Goal: Information Seeking & Learning: Learn about a topic

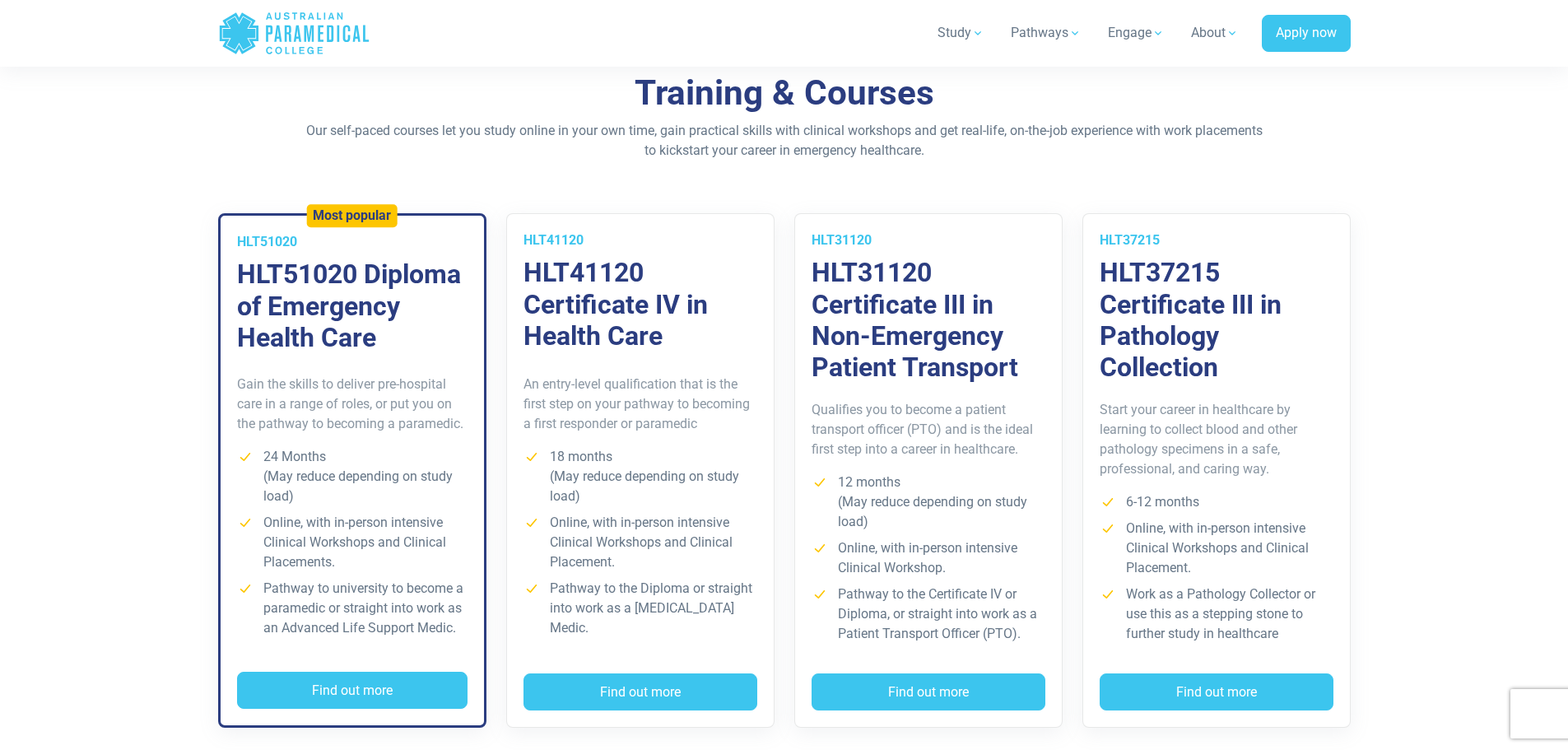
scroll to position [1153, 0]
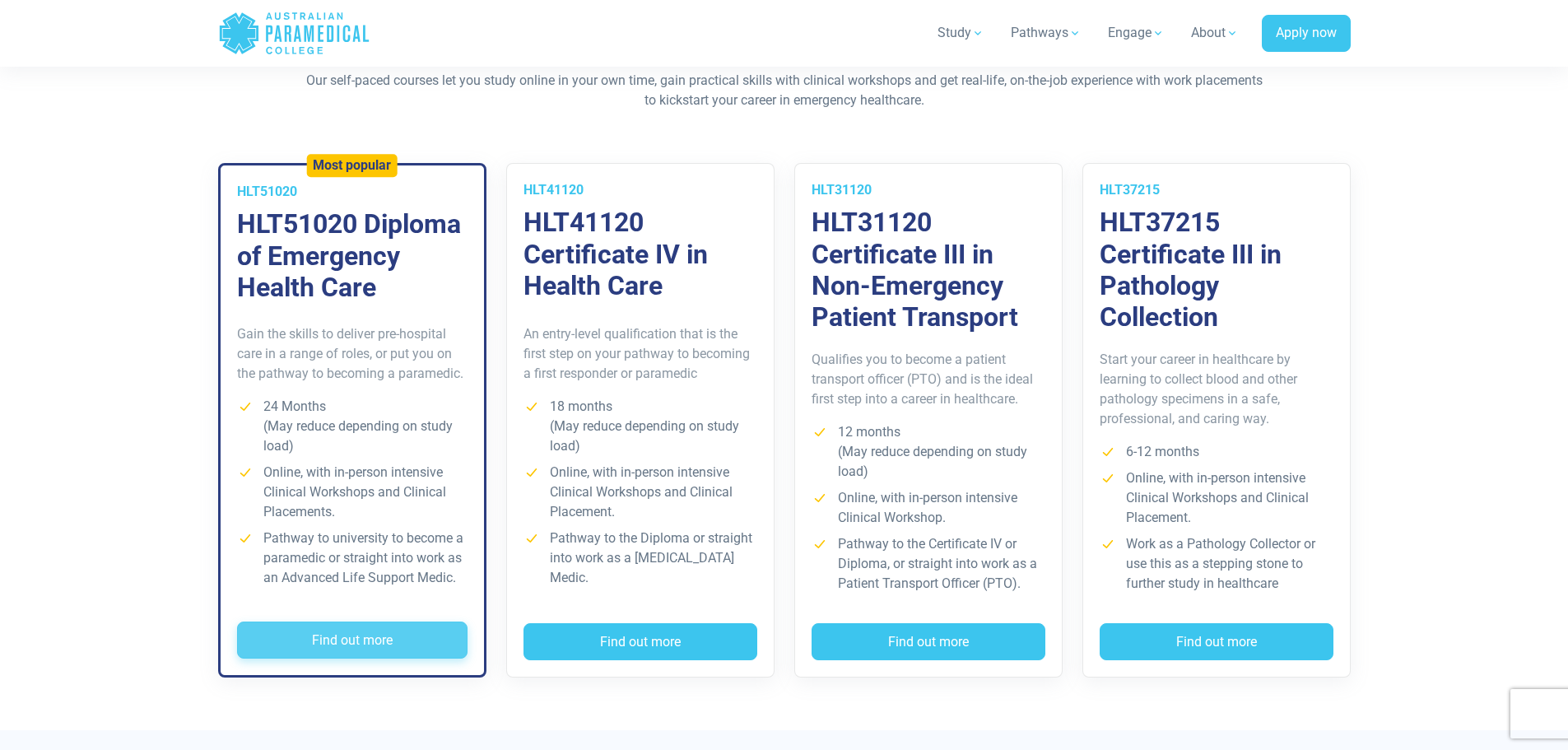
click at [426, 634] on button "Find out more" at bounding box center [352, 640] width 231 height 38
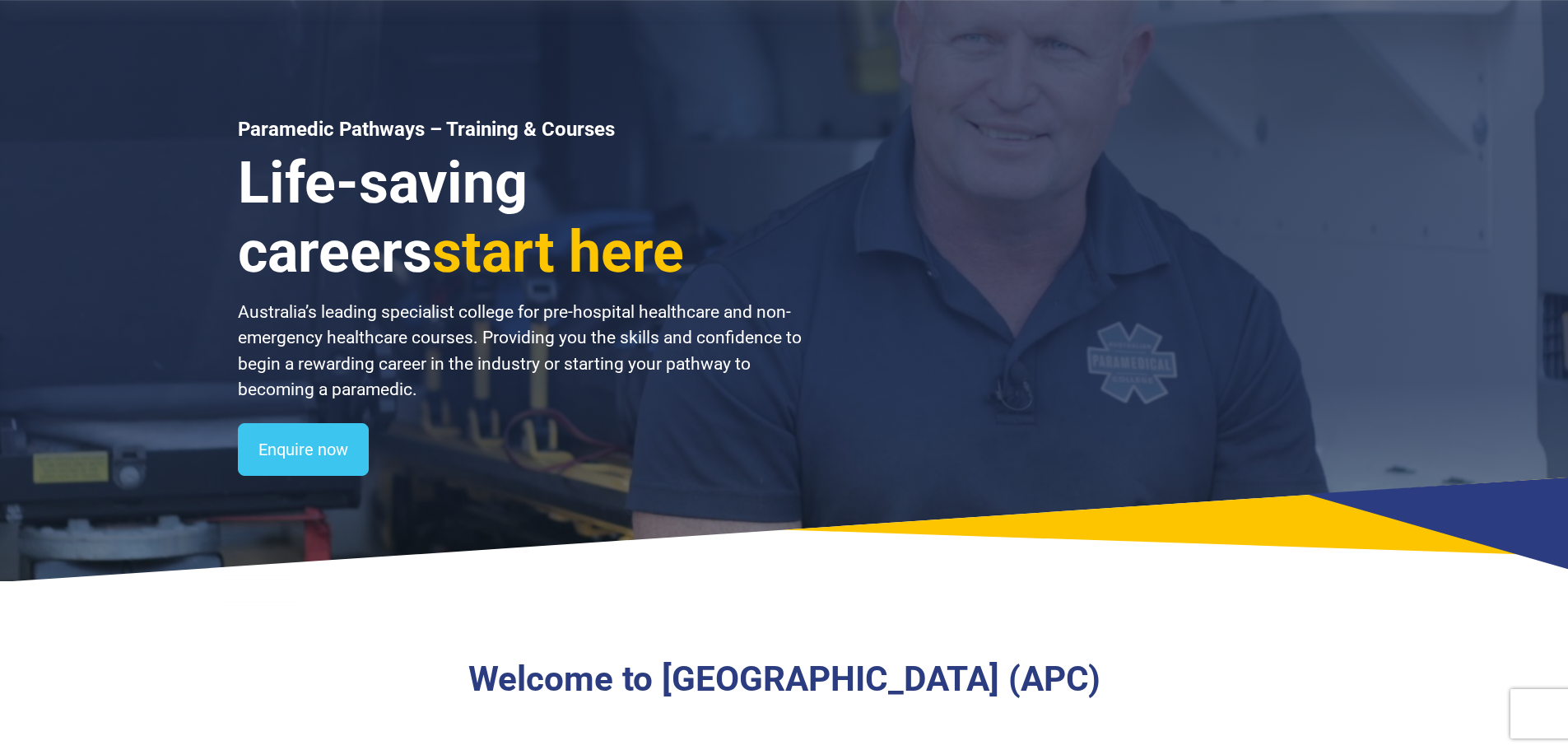
scroll to position [0, 0]
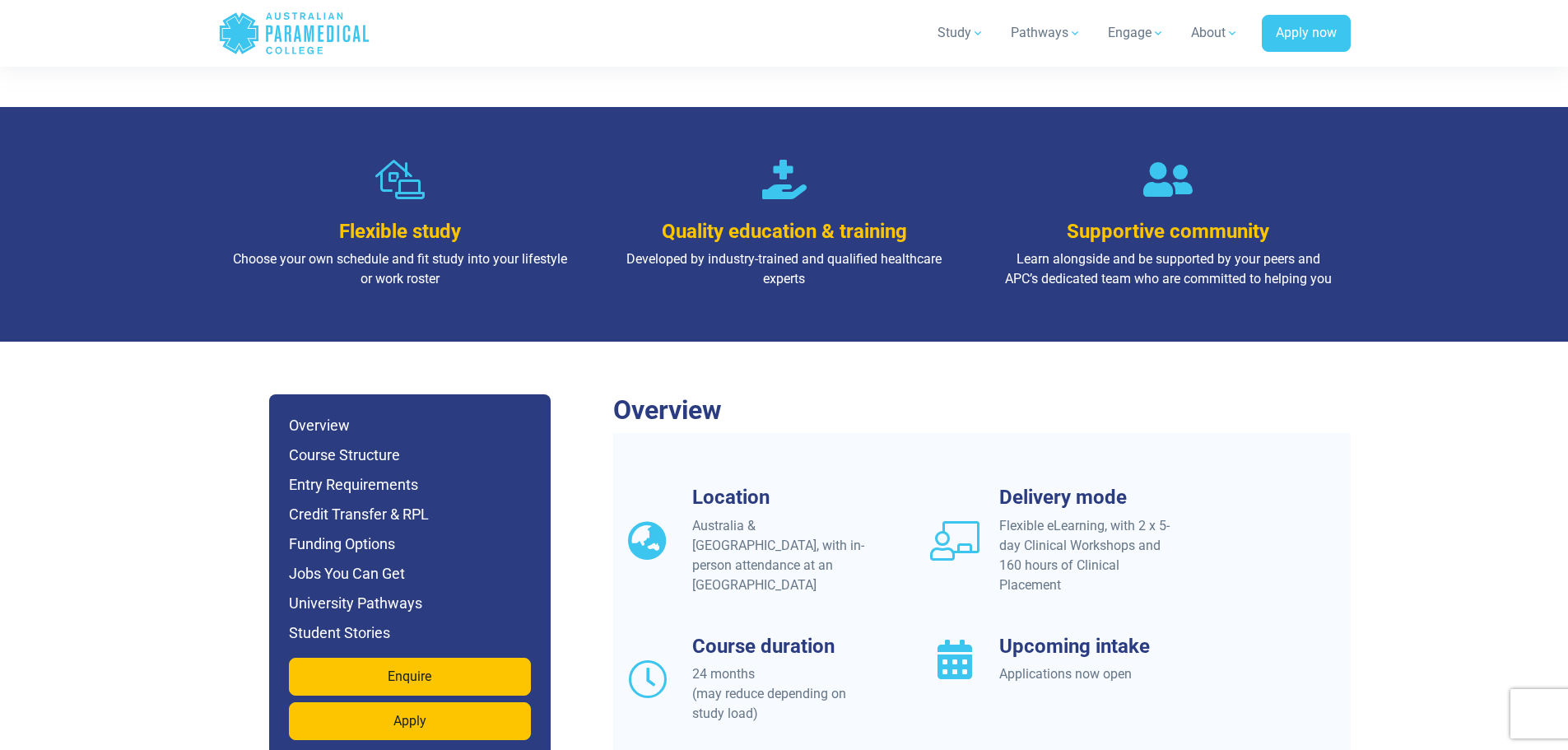
scroll to position [1236, 0]
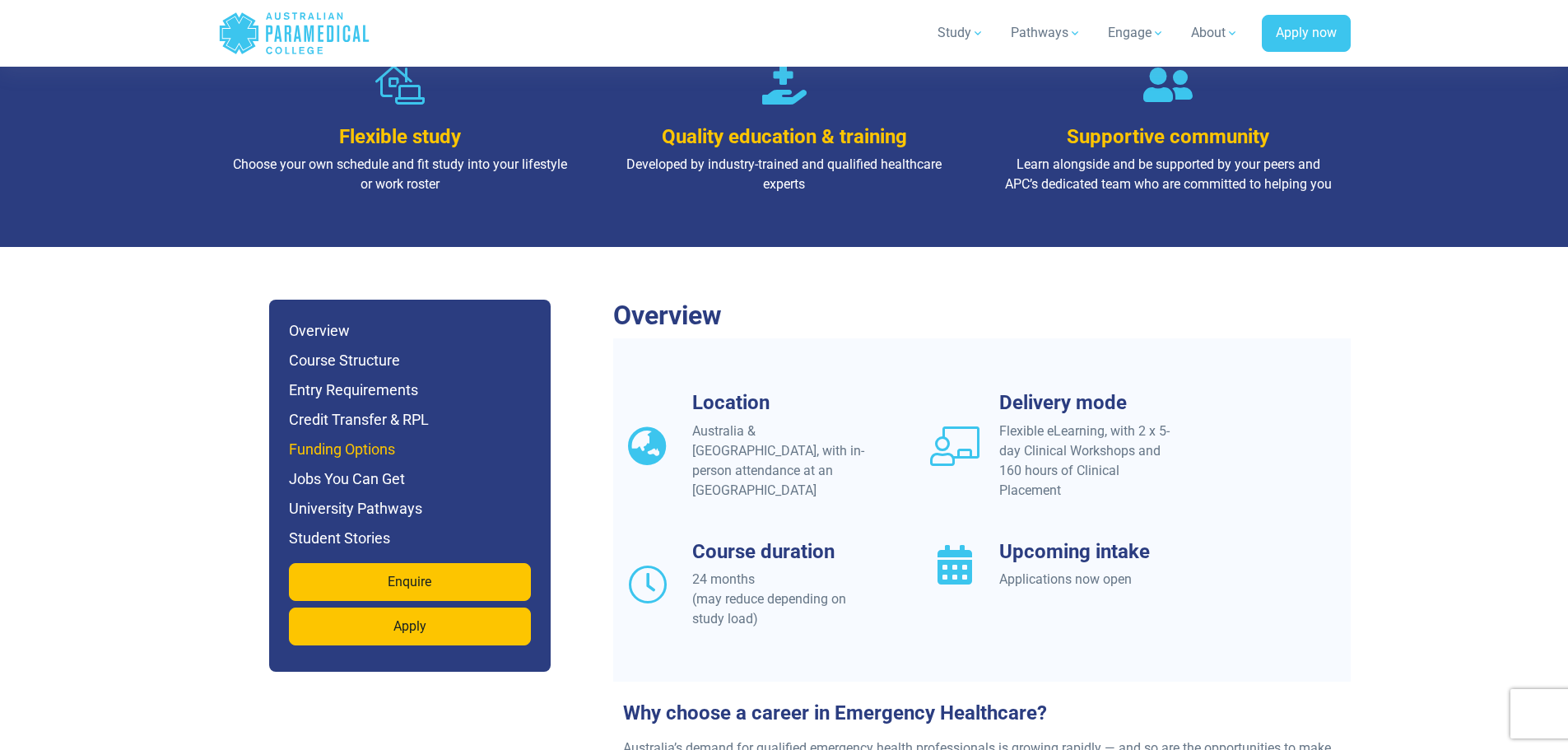
click at [360, 438] on h6 "Funding Options" at bounding box center [410, 449] width 242 height 23
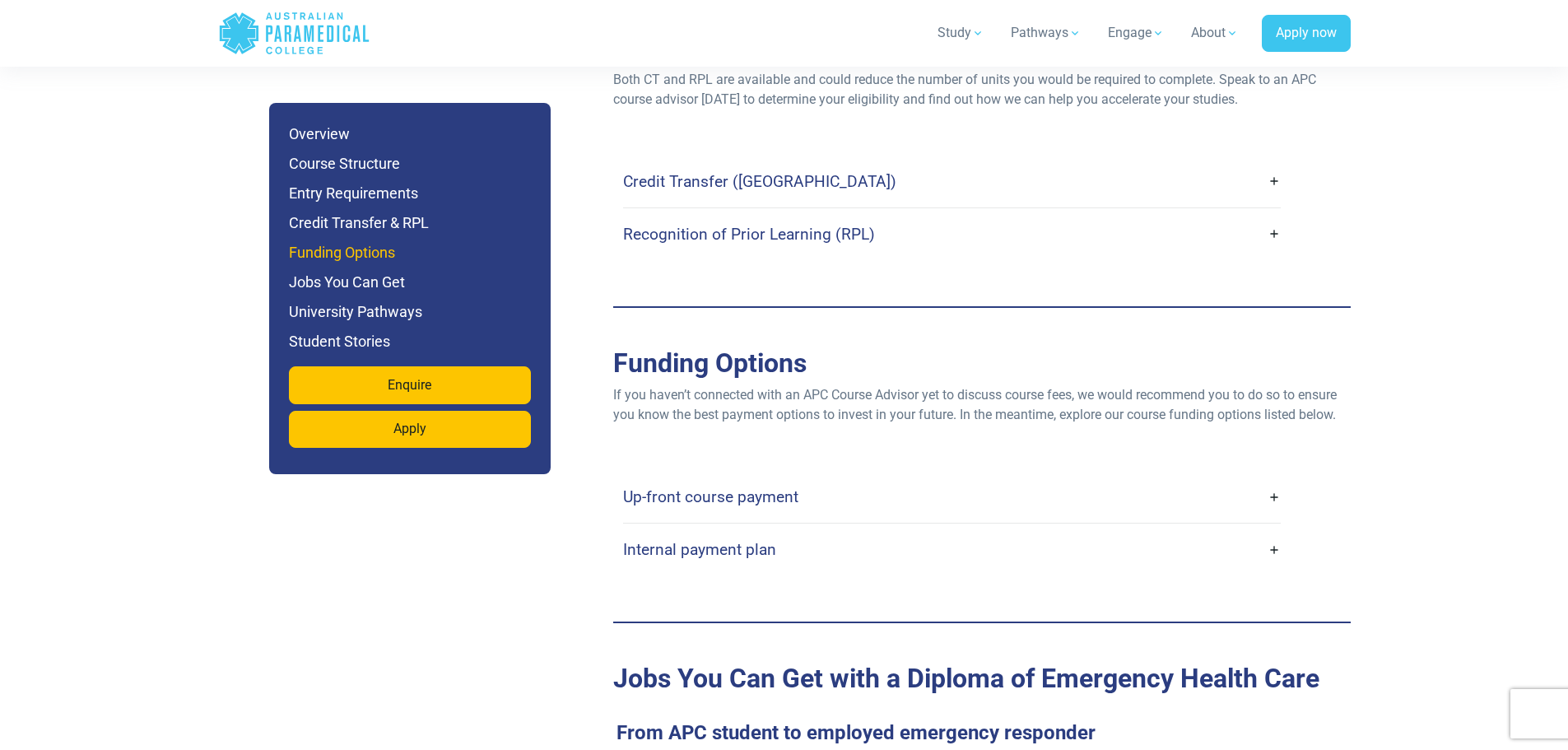
scroll to position [5077, 0]
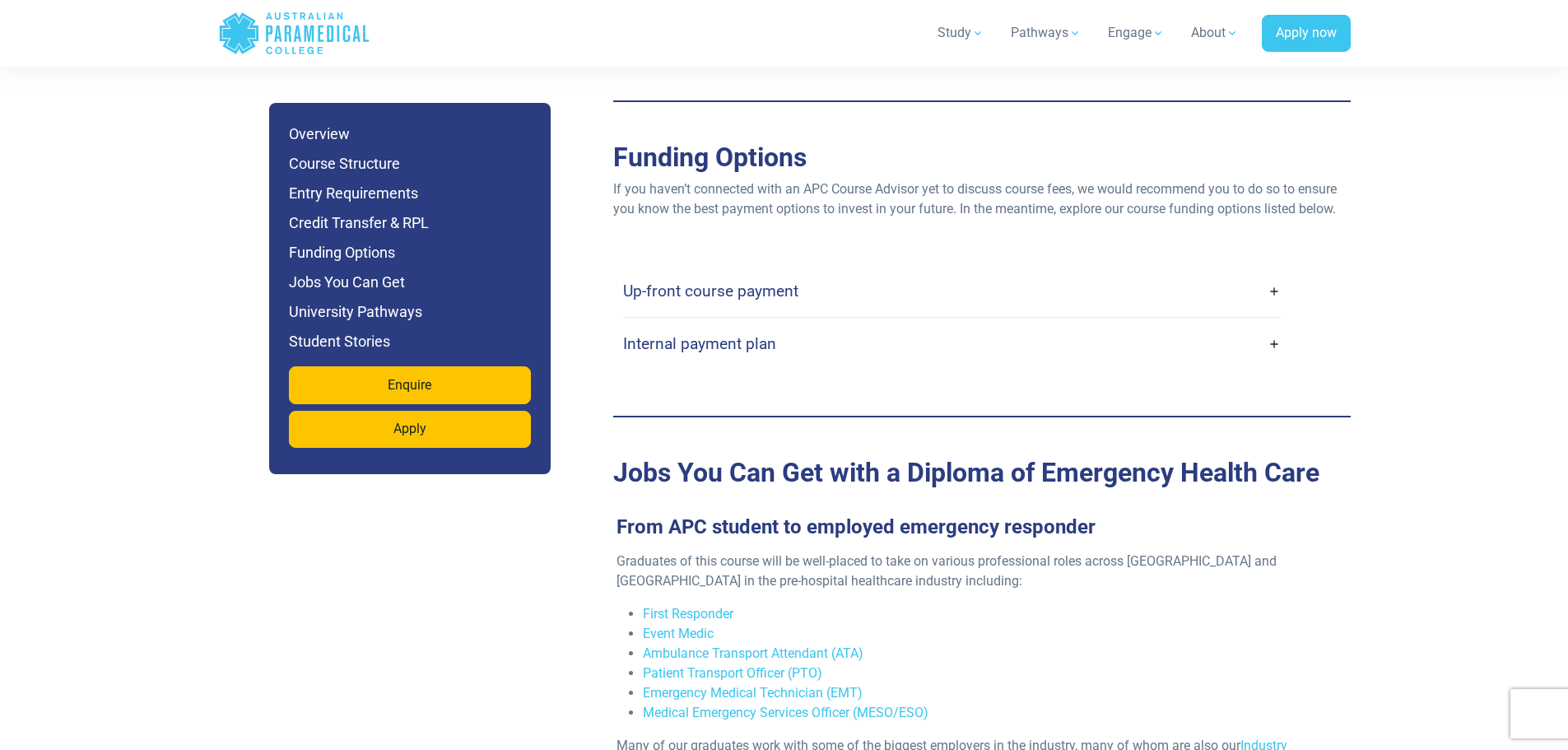
click at [1270, 272] on link "Up-front course payment" at bounding box center [951, 291] width 658 height 39
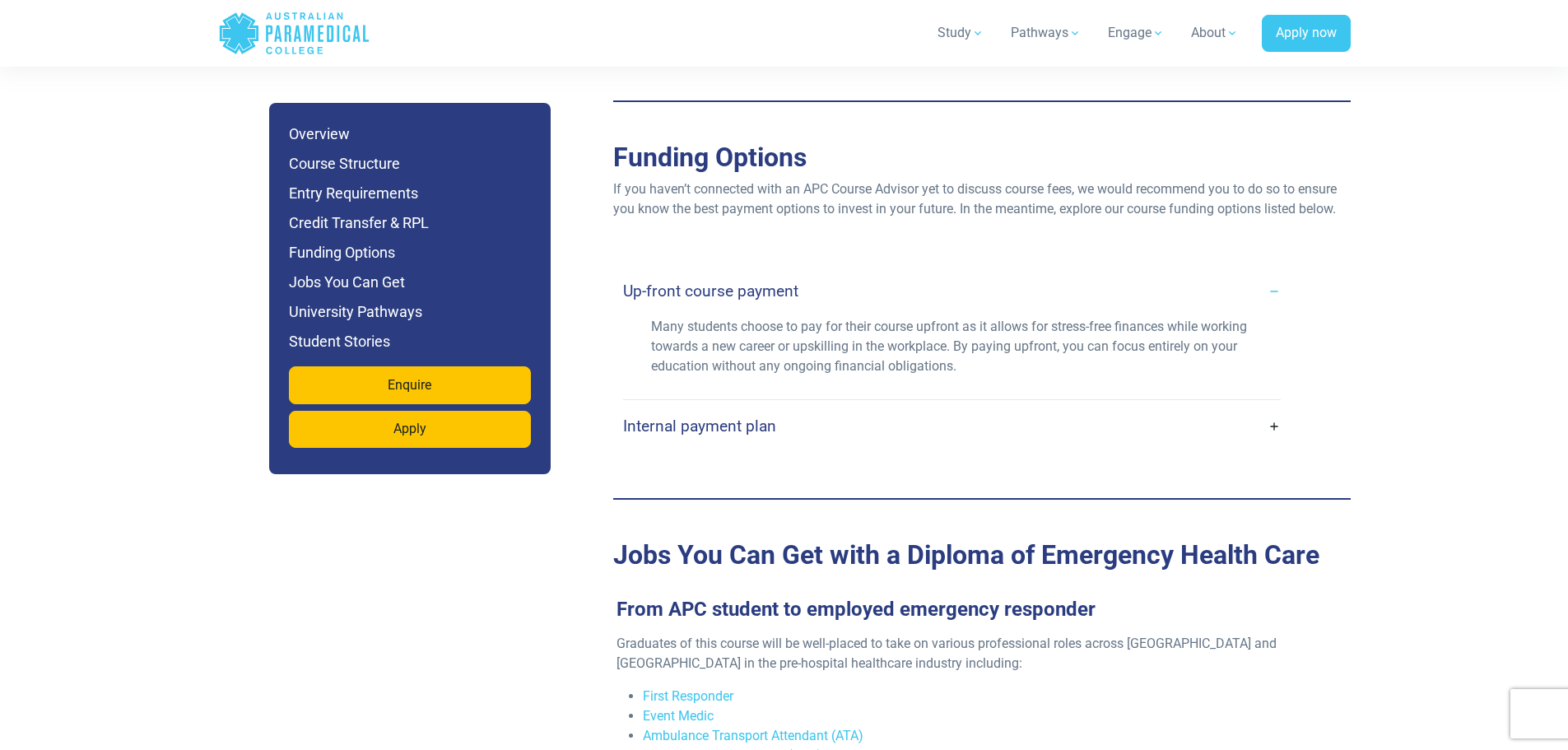
click at [1270, 272] on link "Up-front course payment" at bounding box center [951, 291] width 658 height 39
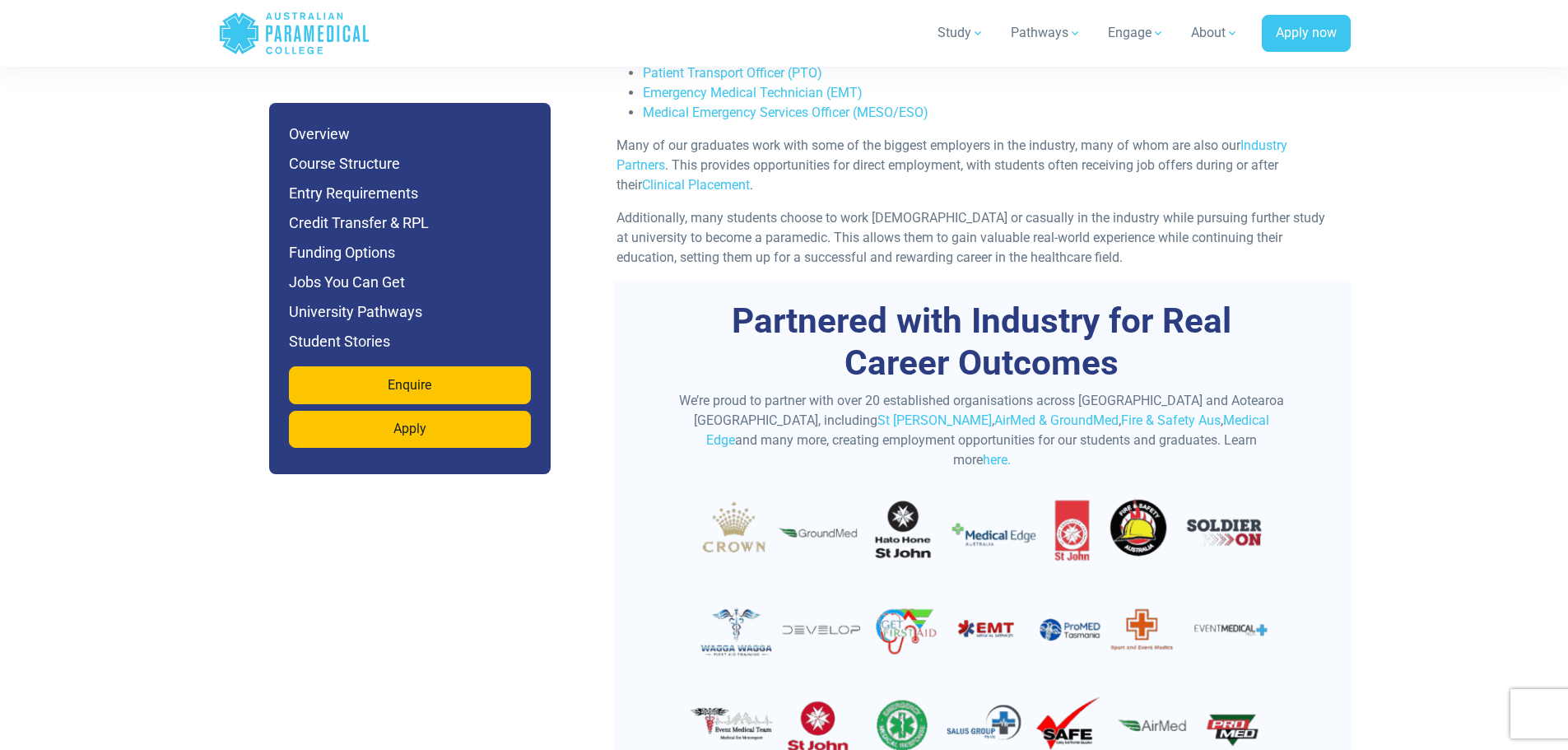
scroll to position [5653, 0]
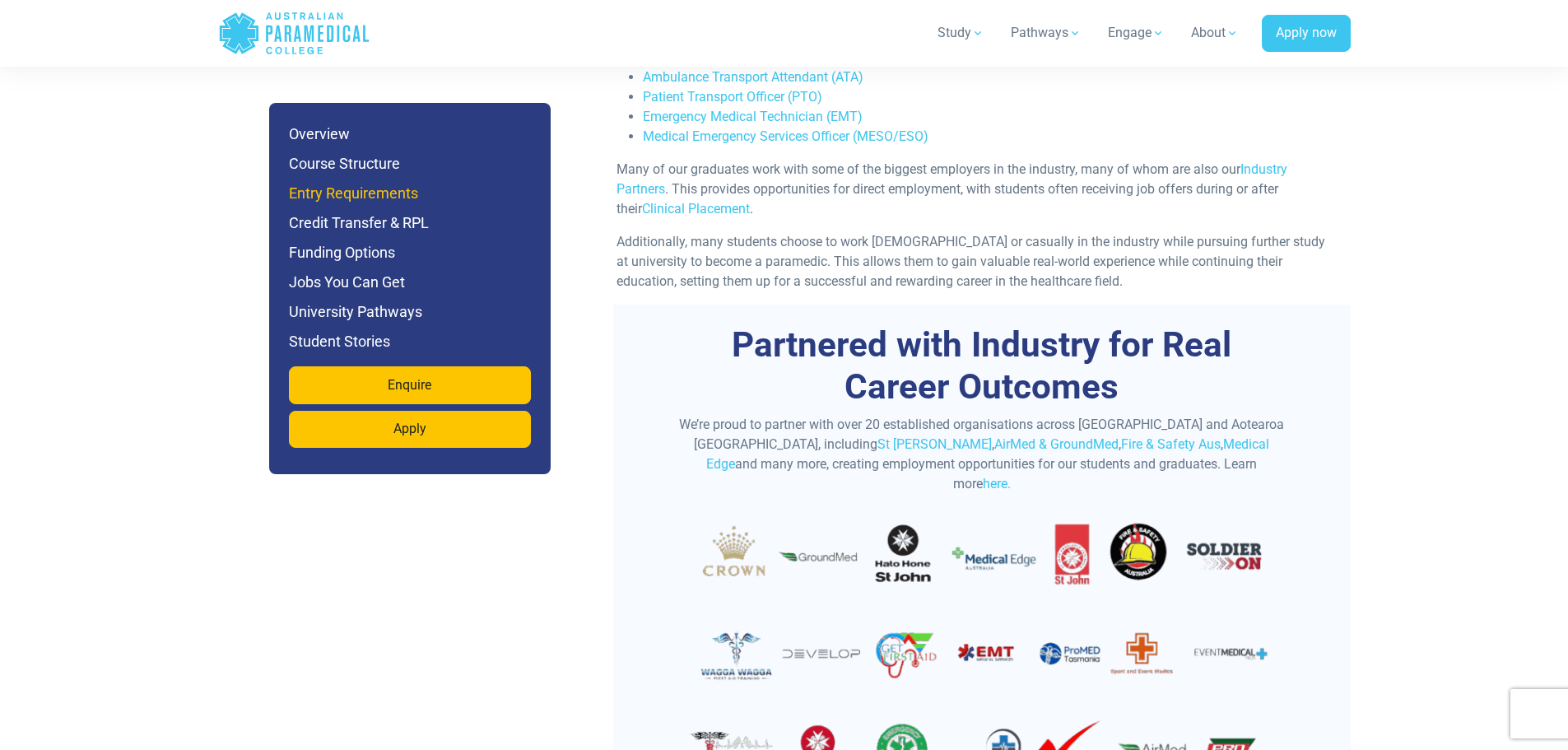
click at [379, 187] on h6 "Entry Requirements" at bounding box center [410, 194] width 242 height 23
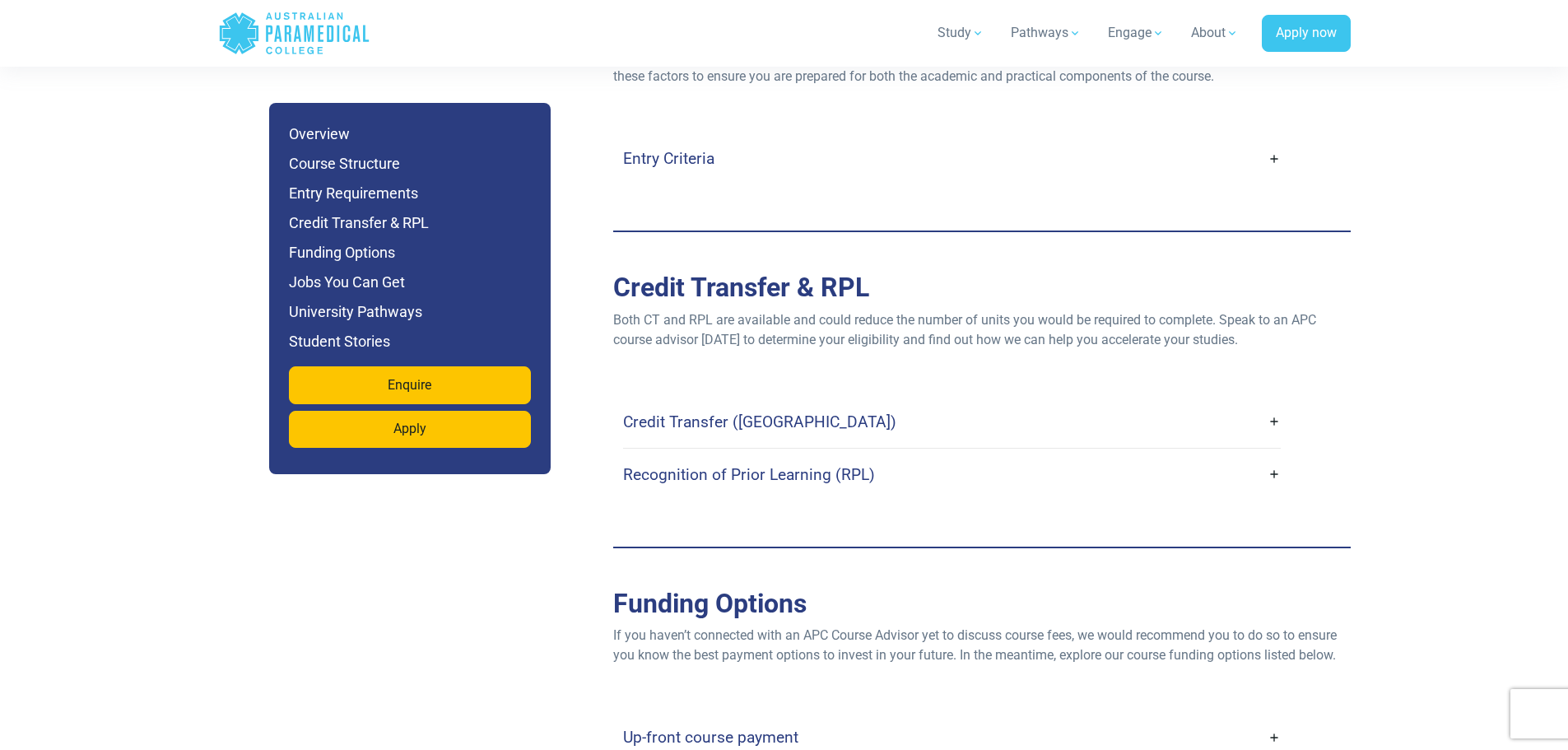
scroll to position [4466, 0]
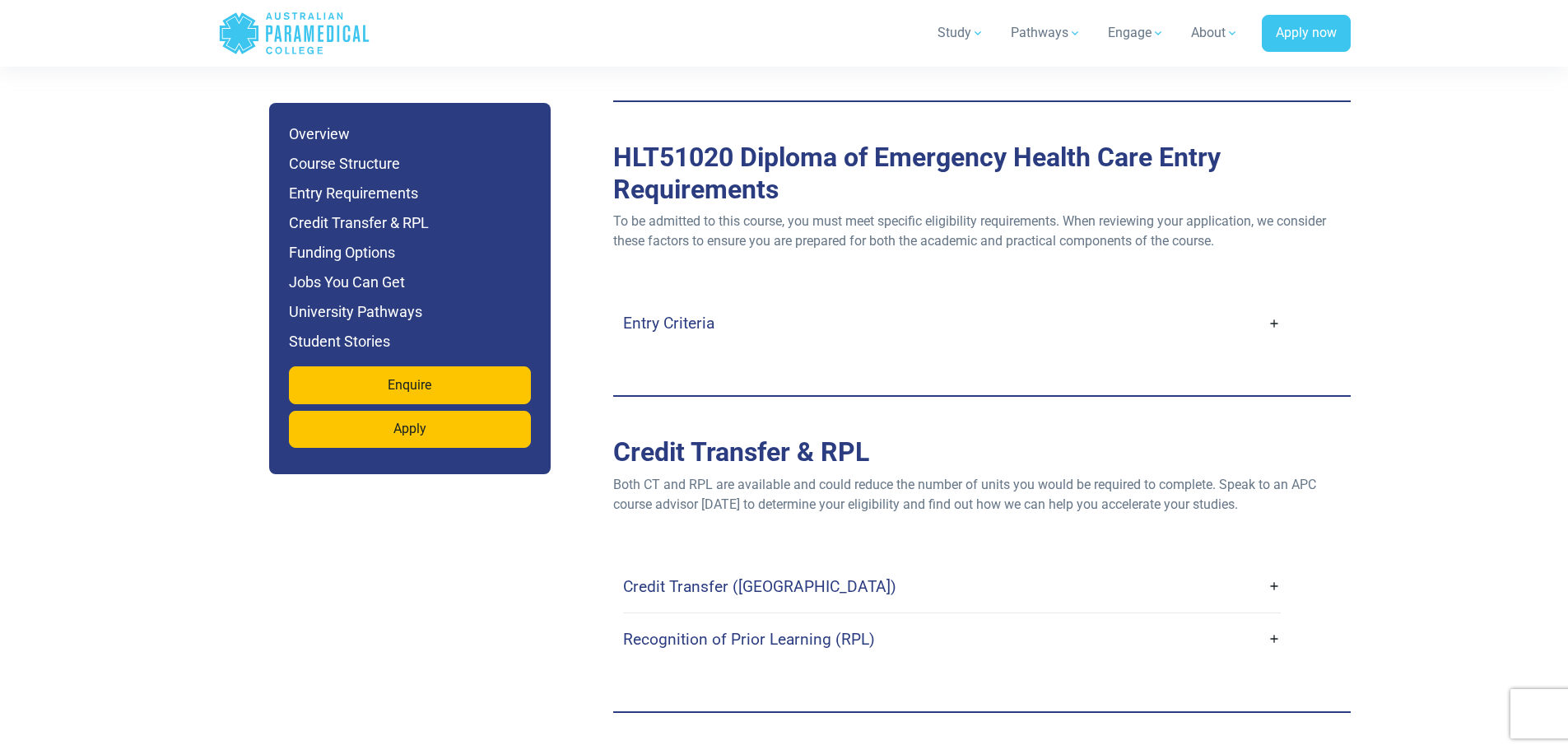
click at [1275, 304] on link "Entry Criteria" at bounding box center [951, 324] width 658 height 39
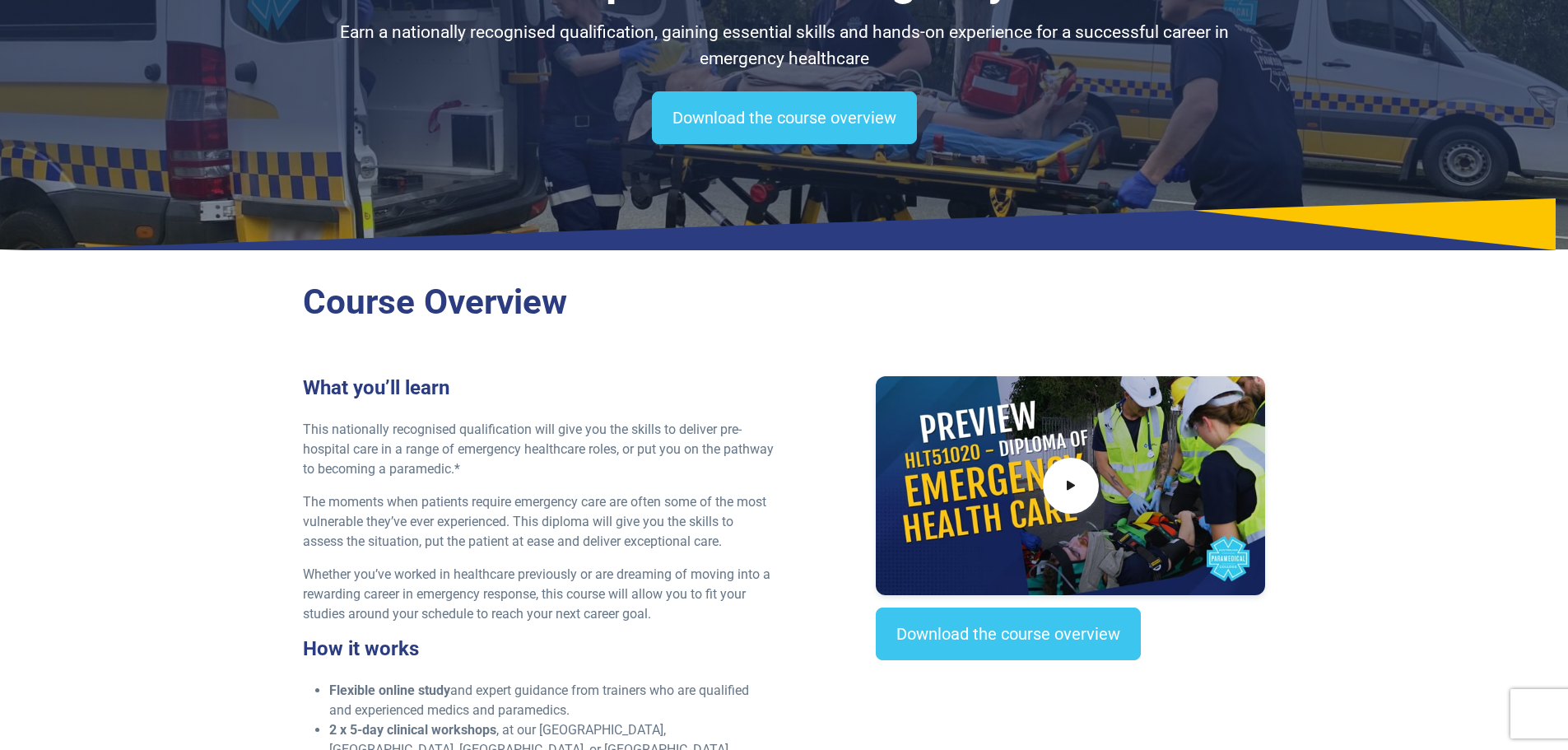
scroll to position [0, 0]
